Goal: Task Accomplishment & Management: Use online tool/utility

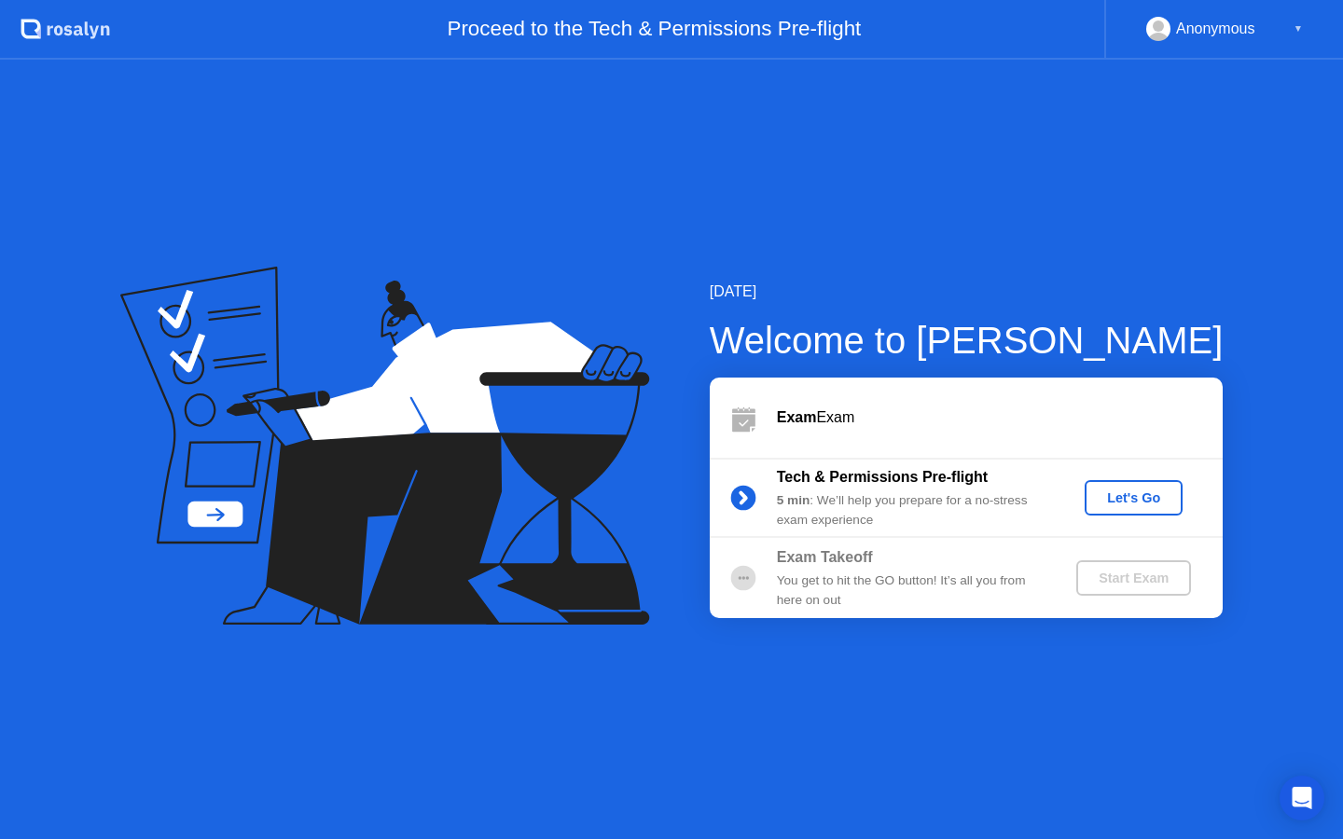
click at [1121, 500] on div "Let's Go" at bounding box center [1133, 498] width 83 height 15
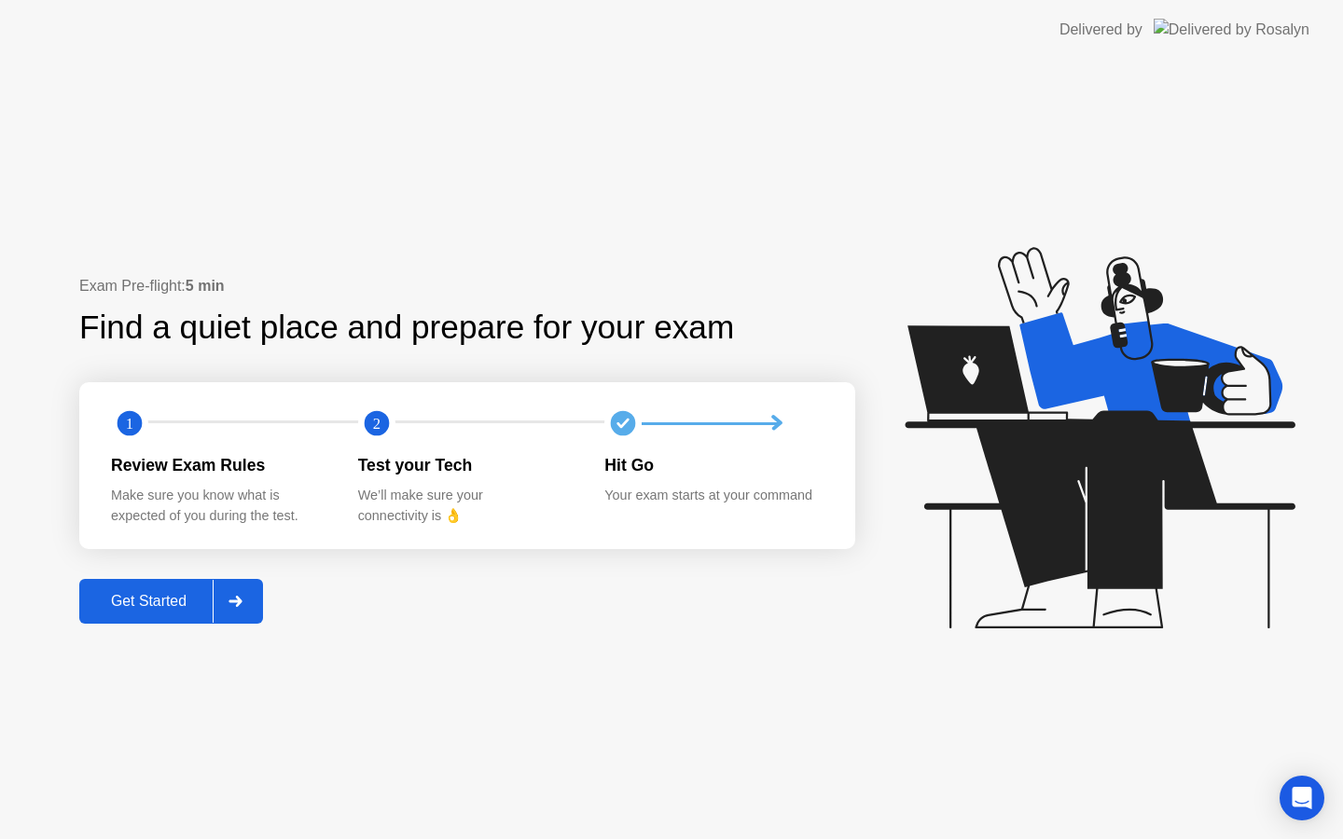
click at [161, 602] on div "Get Started" at bounding box center [149, 601] width 128 height 17
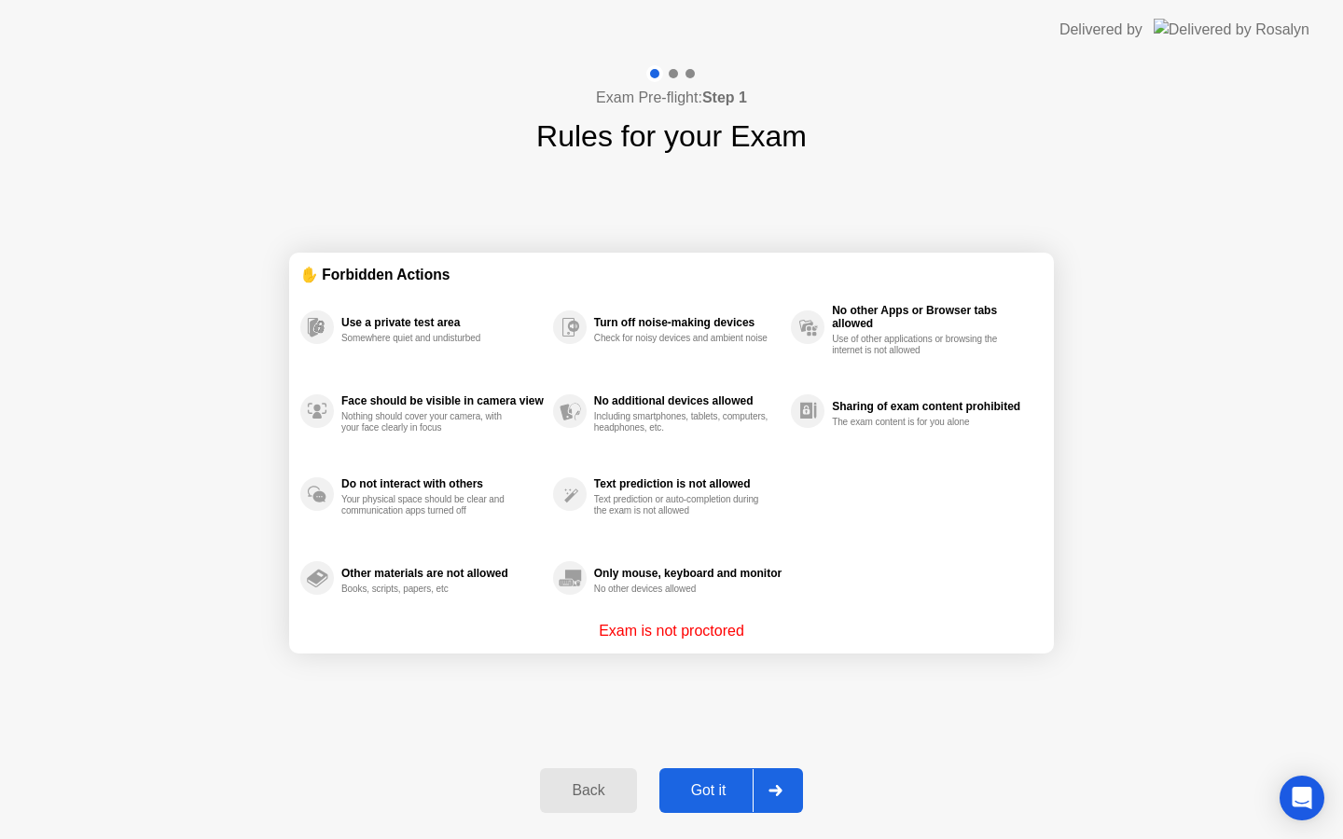
click at [730, 788] on div "Got it" at bounding box center [709, 790] width 88 height 17
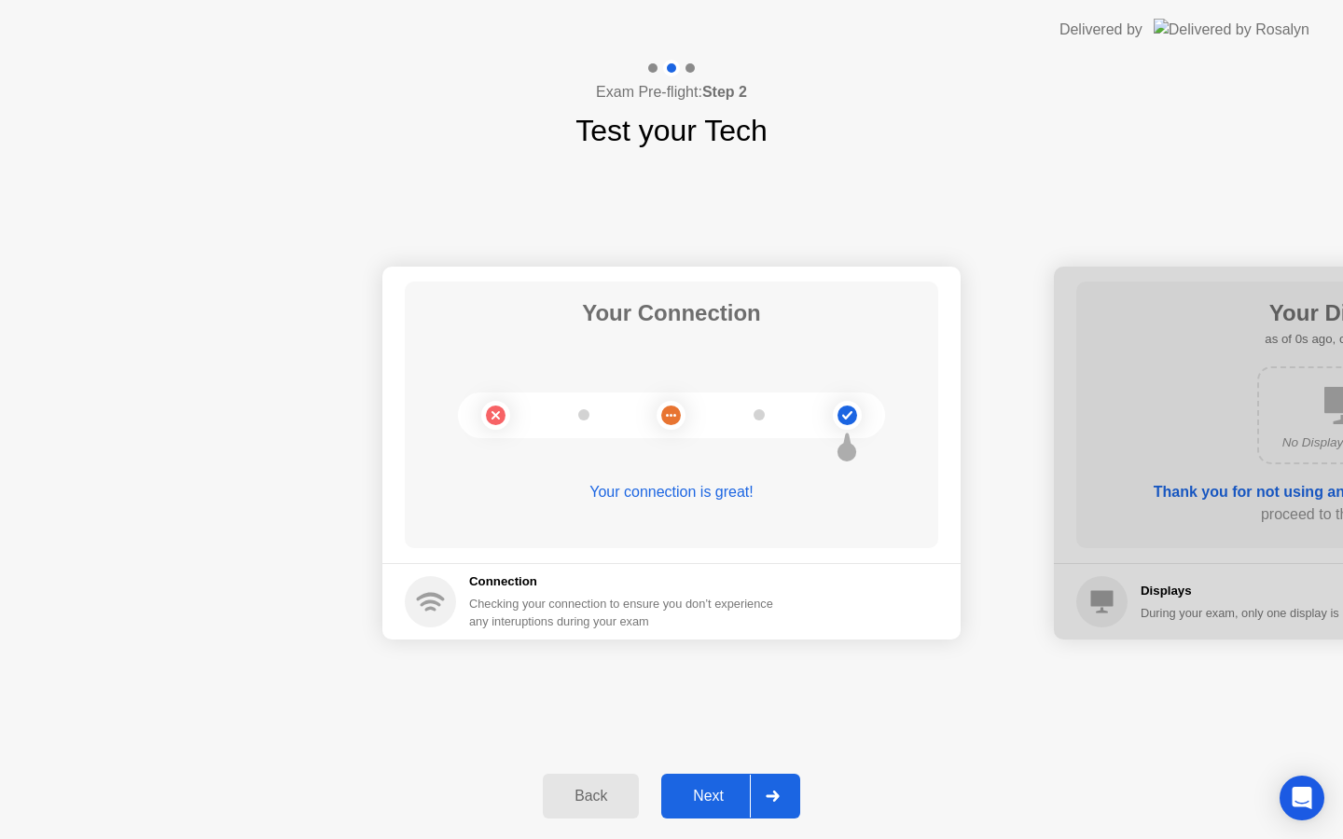
click at [725, 797] on div "Next" at bounding box center [708, 796] width 83 height 17
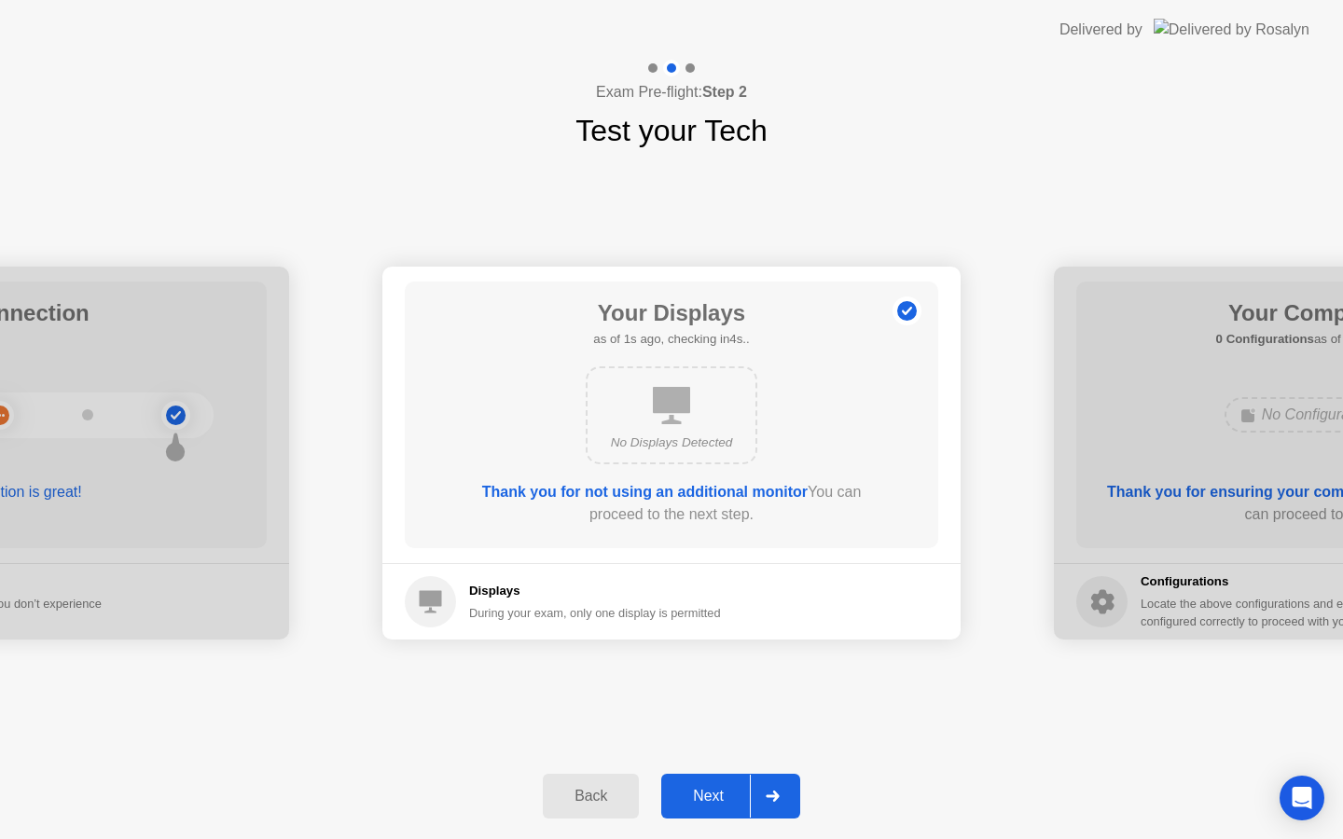
click at [719, 799] on div "Next" at bounding box center [708, 796] width 83 height 17
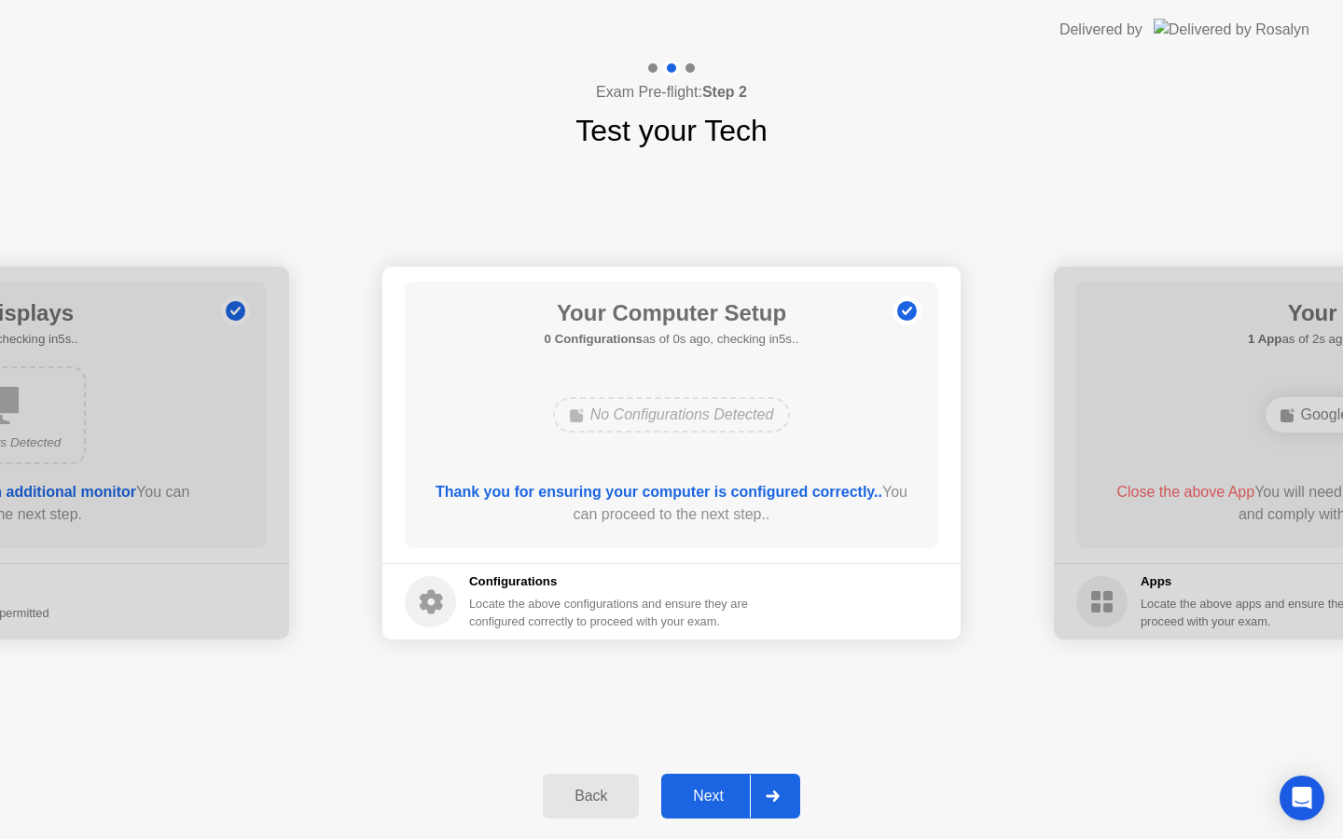
click at [720, 800] on div "Next" at bounding box center [708, 796] width 83 height 17
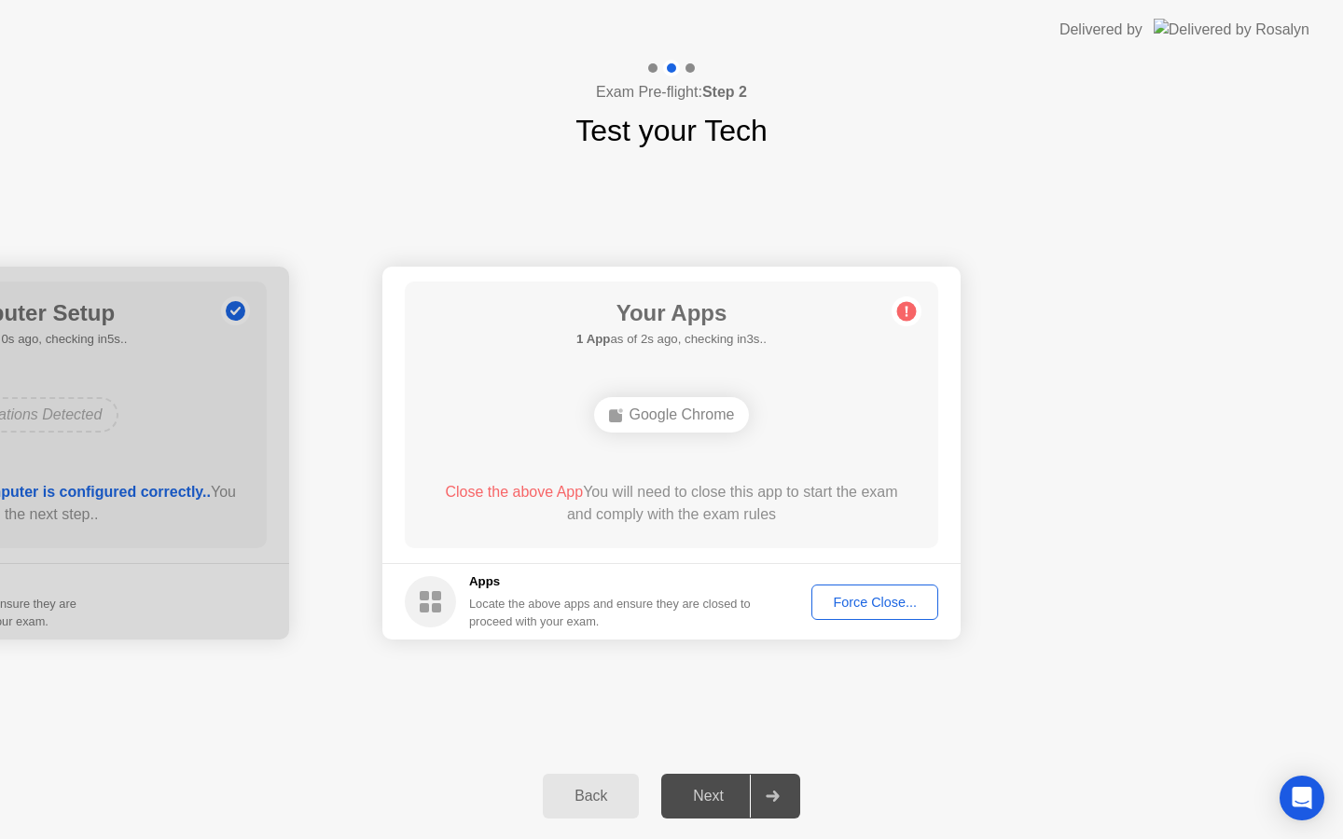
click at [879, 602] on div "Force Close..." at bounding box center [875, 602] width 114 height 15
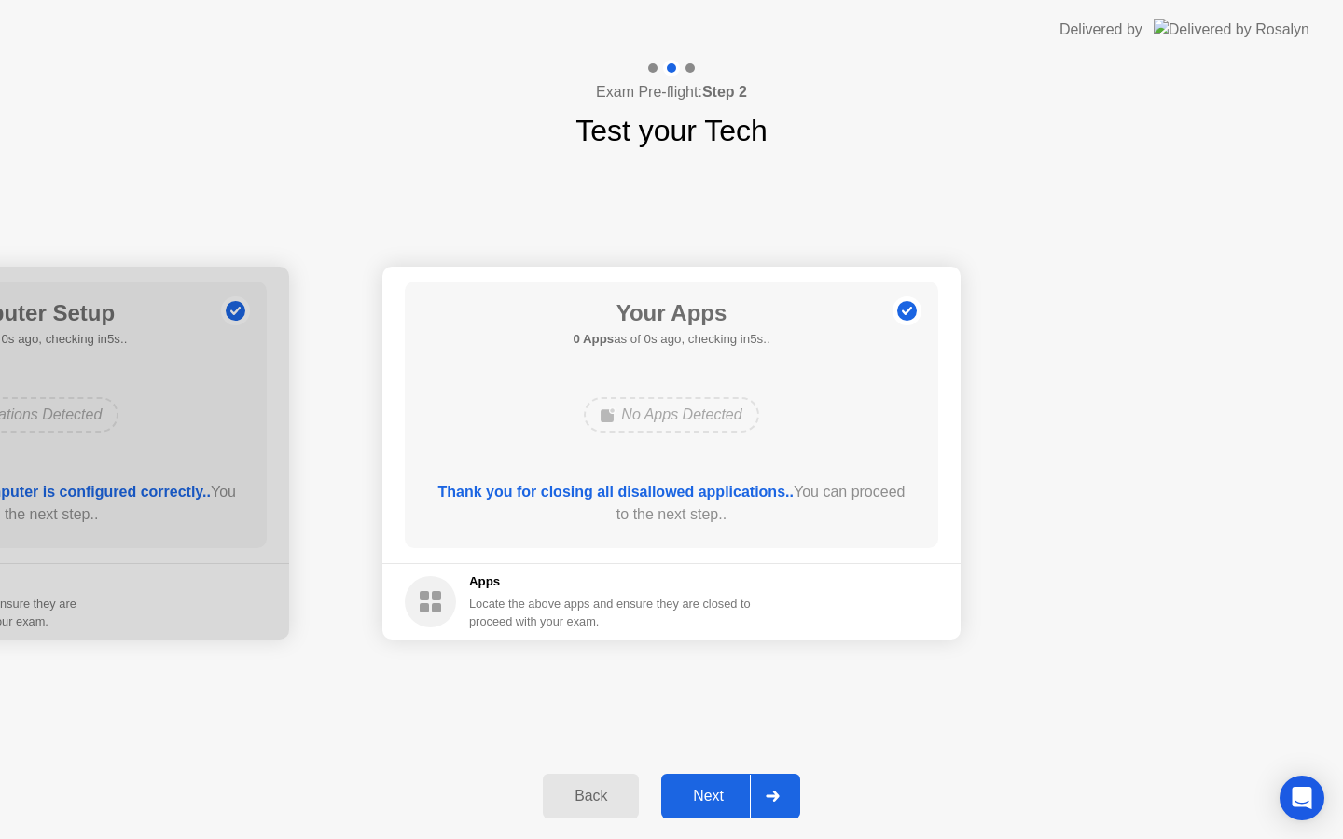
click at [698, 807] on button "Next" at bounding box center [730, 796] width 139 height 45
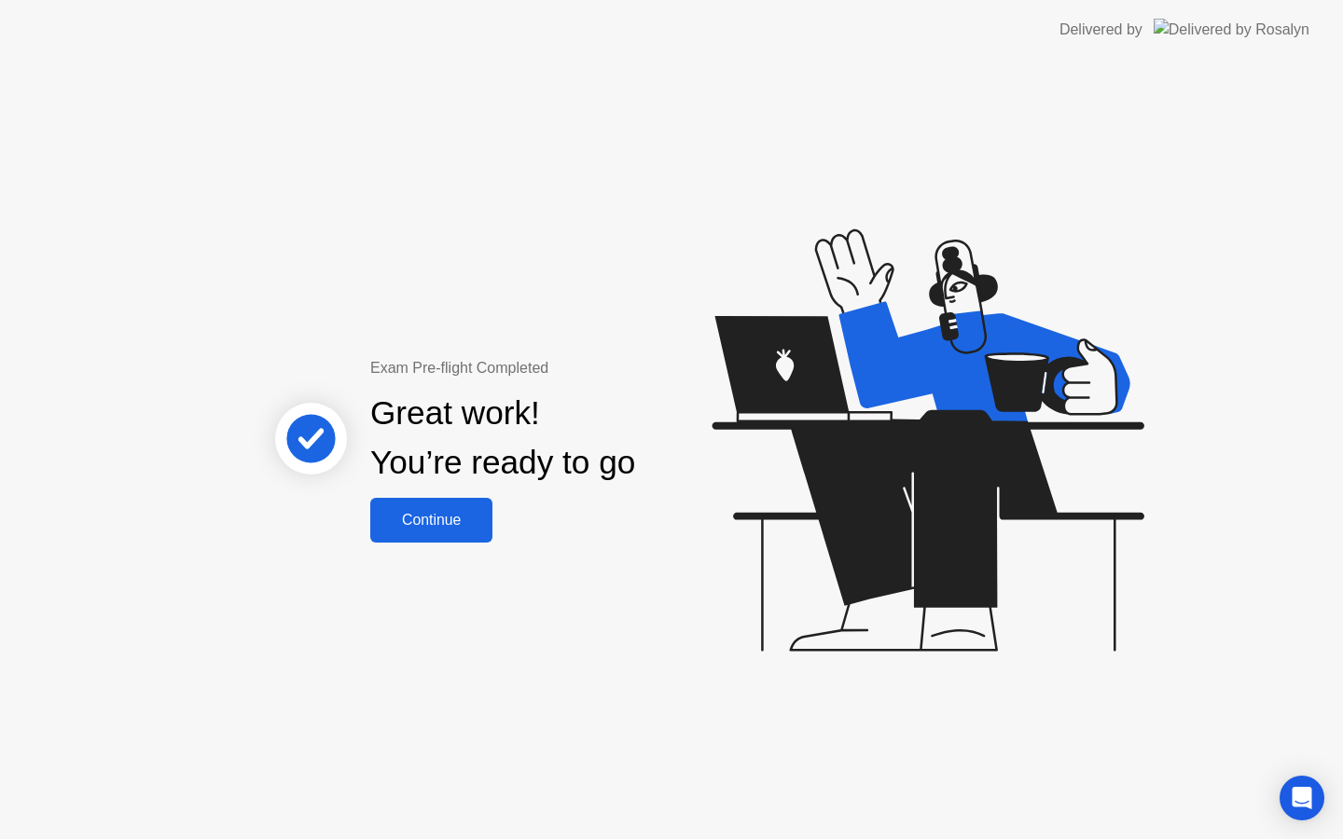
click at [465, 521] on div "Continue" at bounding box center [431, 520] width 111 height 17
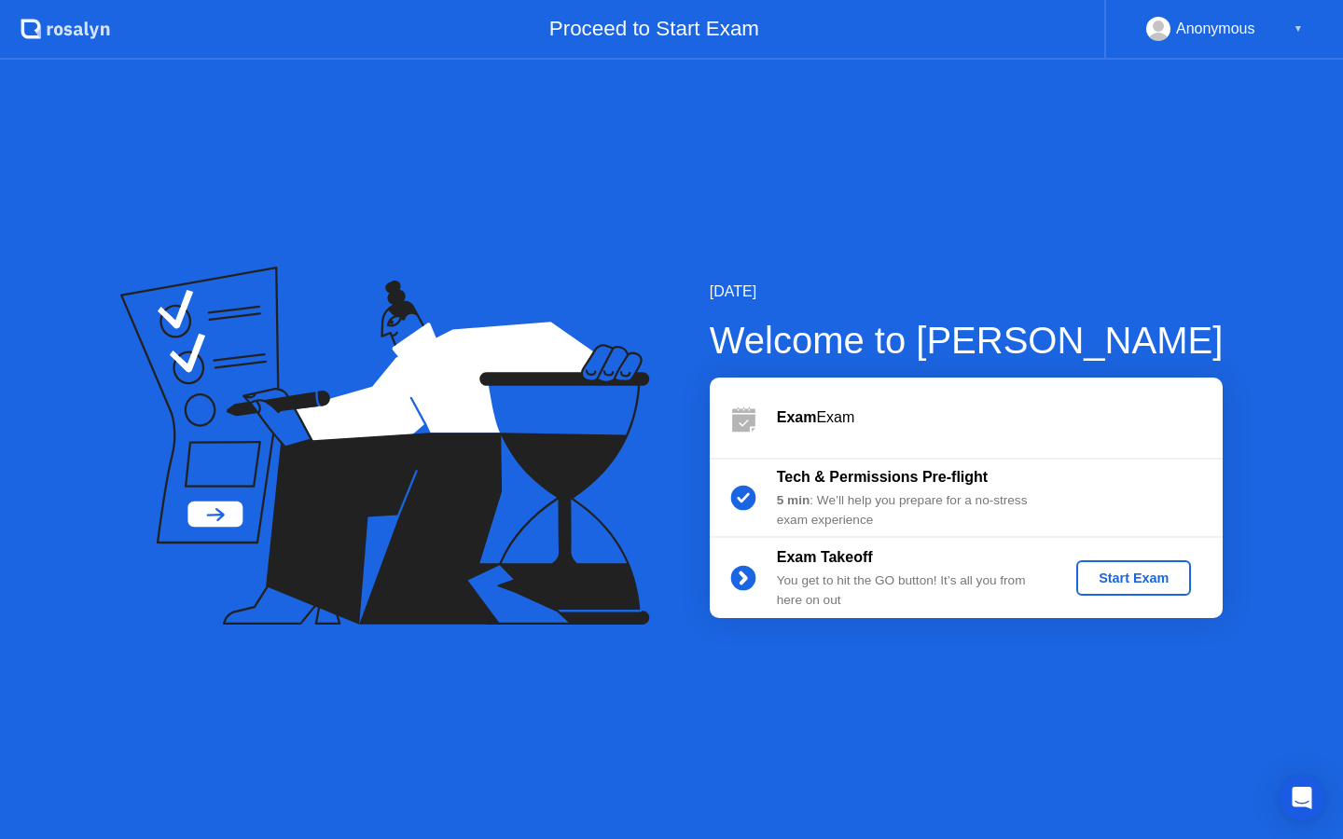
click at [1104, 574] on div "Start Exam" at bounding box center [1134, 578] width 100 height 15
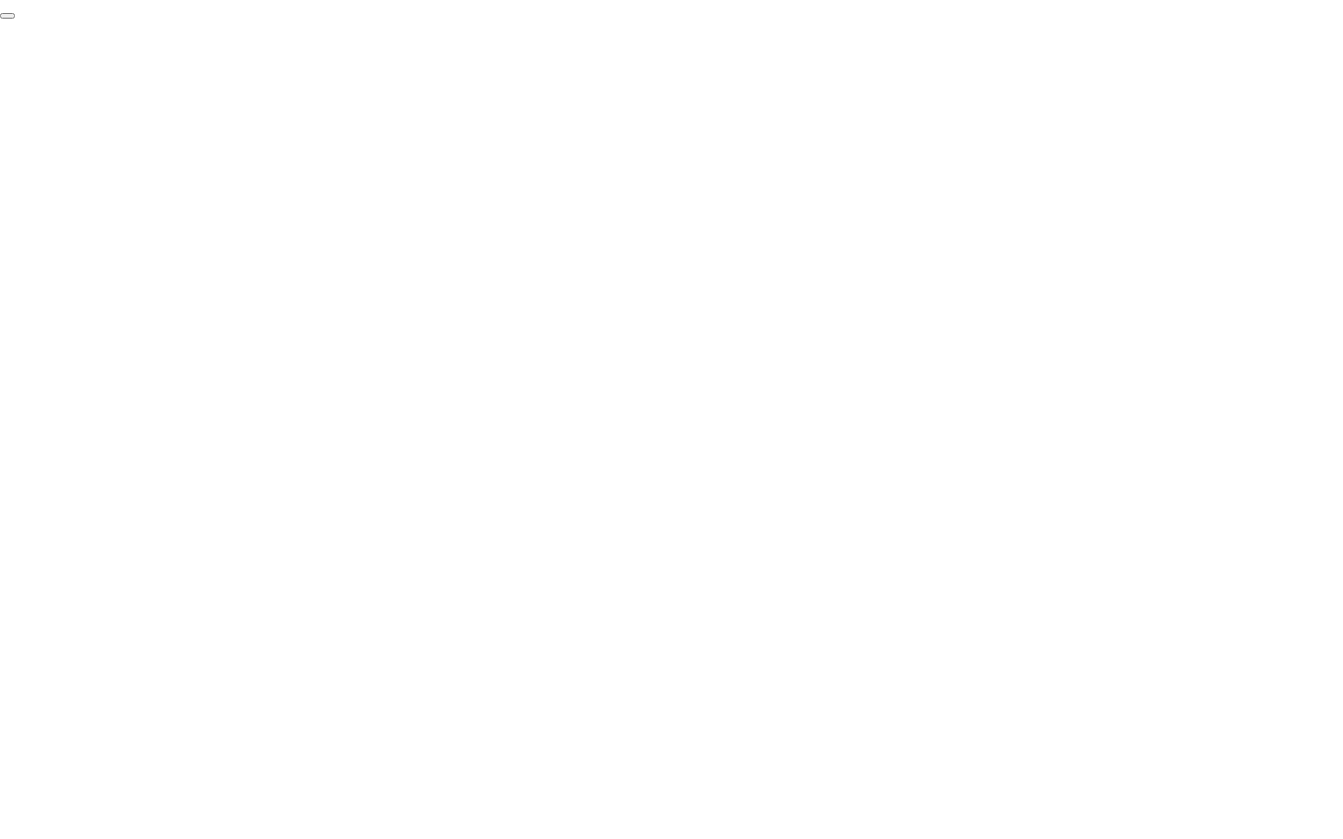
click div "End Proctoring Session"
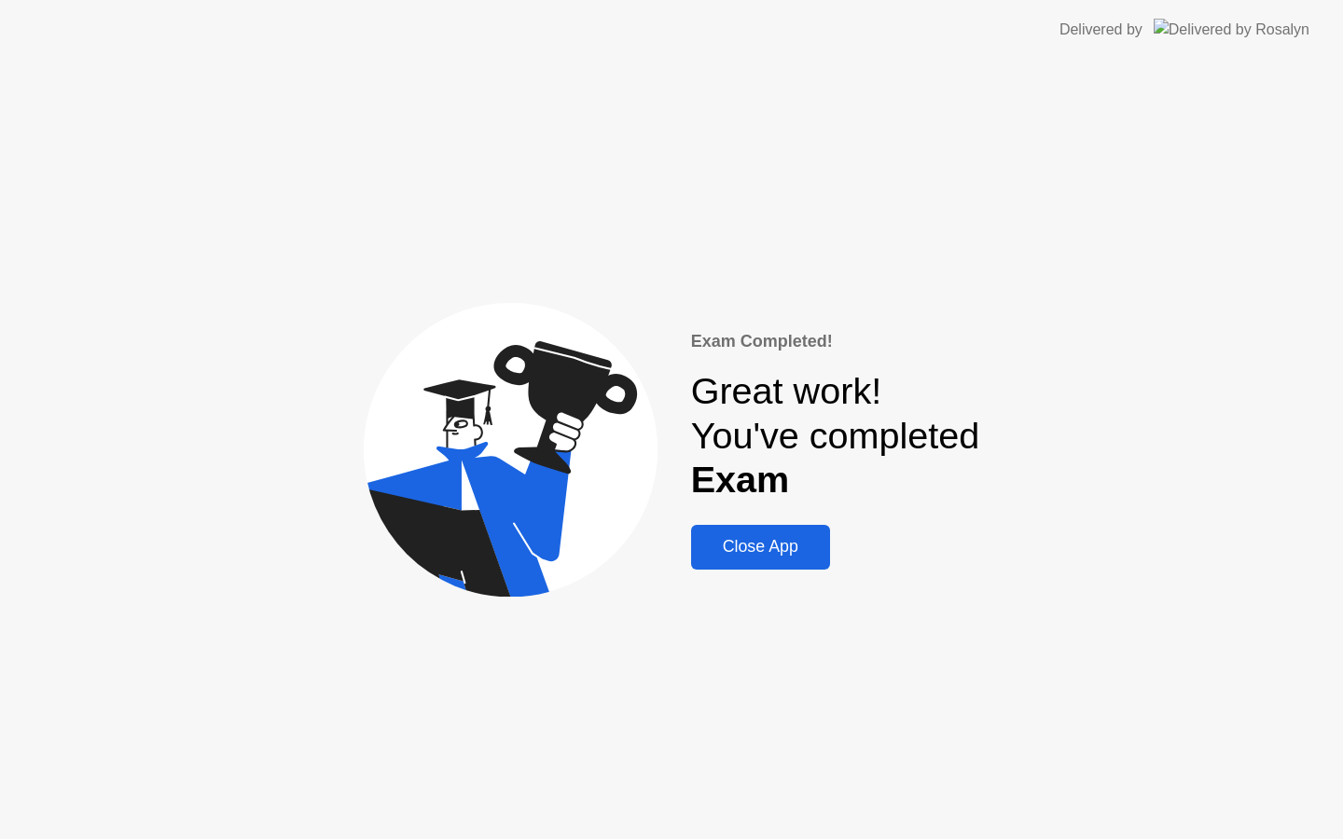
click at [765, 548] on div "Close App" at bounding box center [761, 547] width 128 height 20
